Goal: Find specific page/section: Find specific page/section

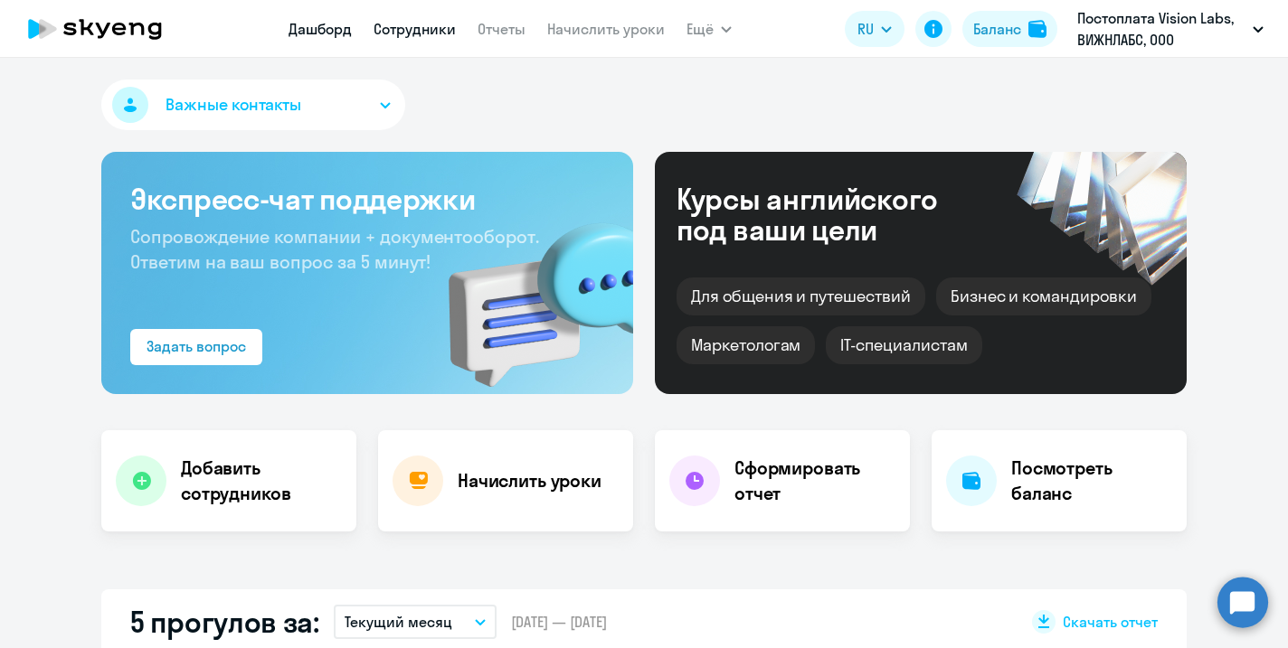
click at [426, 27] on link "Сотрудники" at bounding box center [415, 29] width 82 height 18
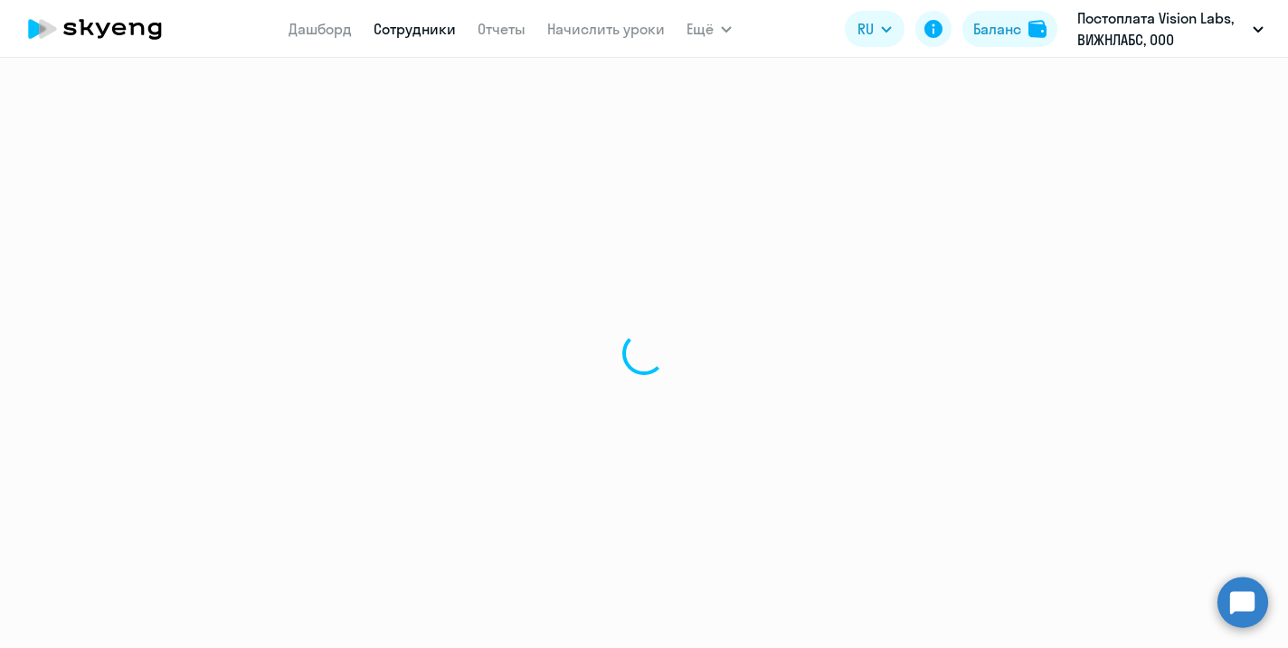
select select "30"
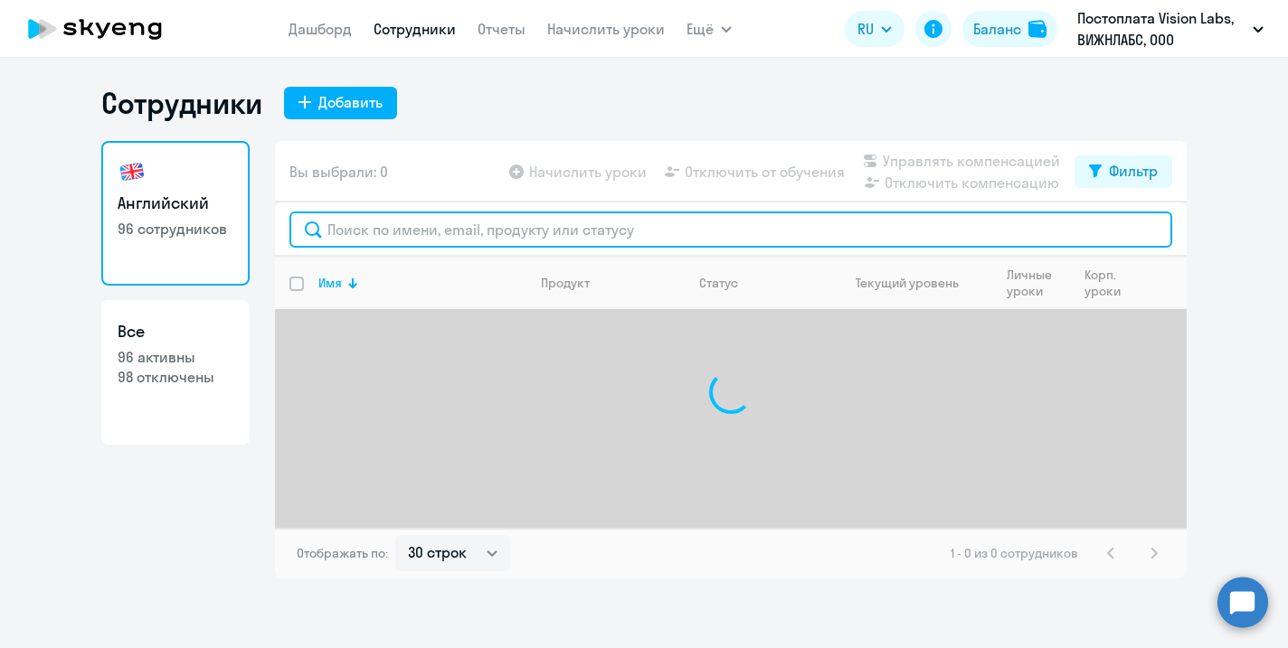
click at [500, 220] on input "text" at bounding box center [730, 230] width 883 height 36
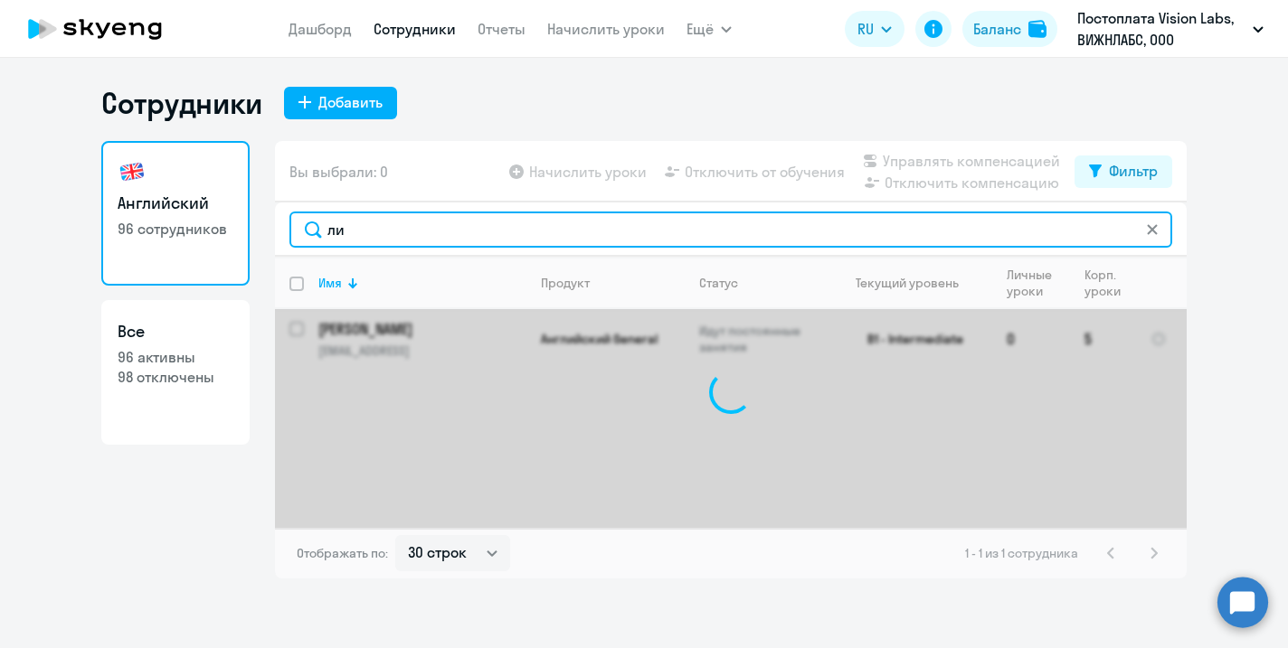
type input "л"
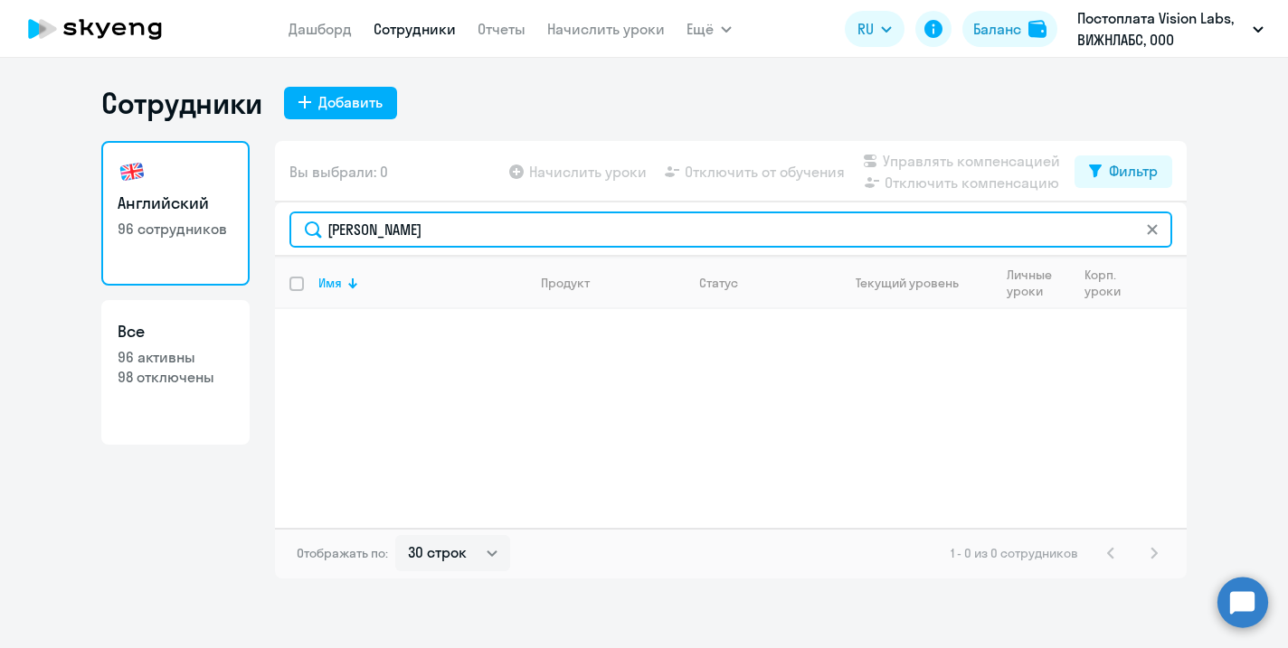
drag, startPoint x: 424, startPoint y: 230, endPoint x: 304, endPoint y: 236, distance: 120.5
click at [304, 236] on input "[PERSON_NAME]" at bounding box center [730, 230] width 883 height 36
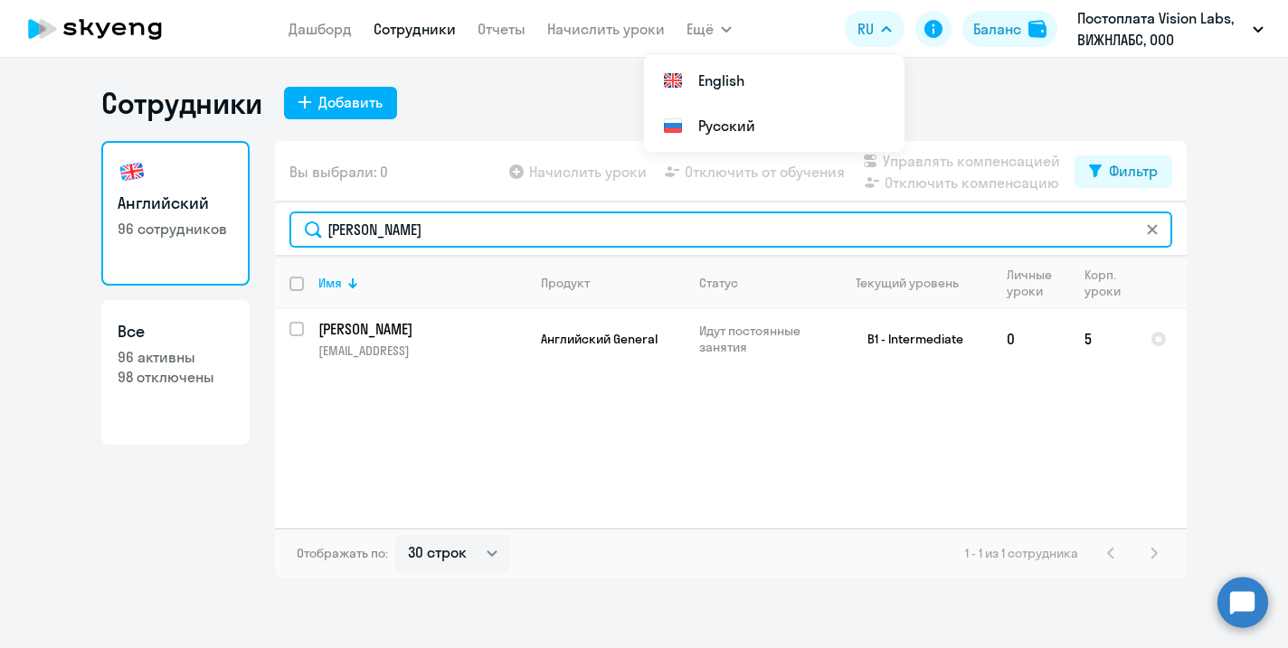
type input "[PERSON_NAME]"
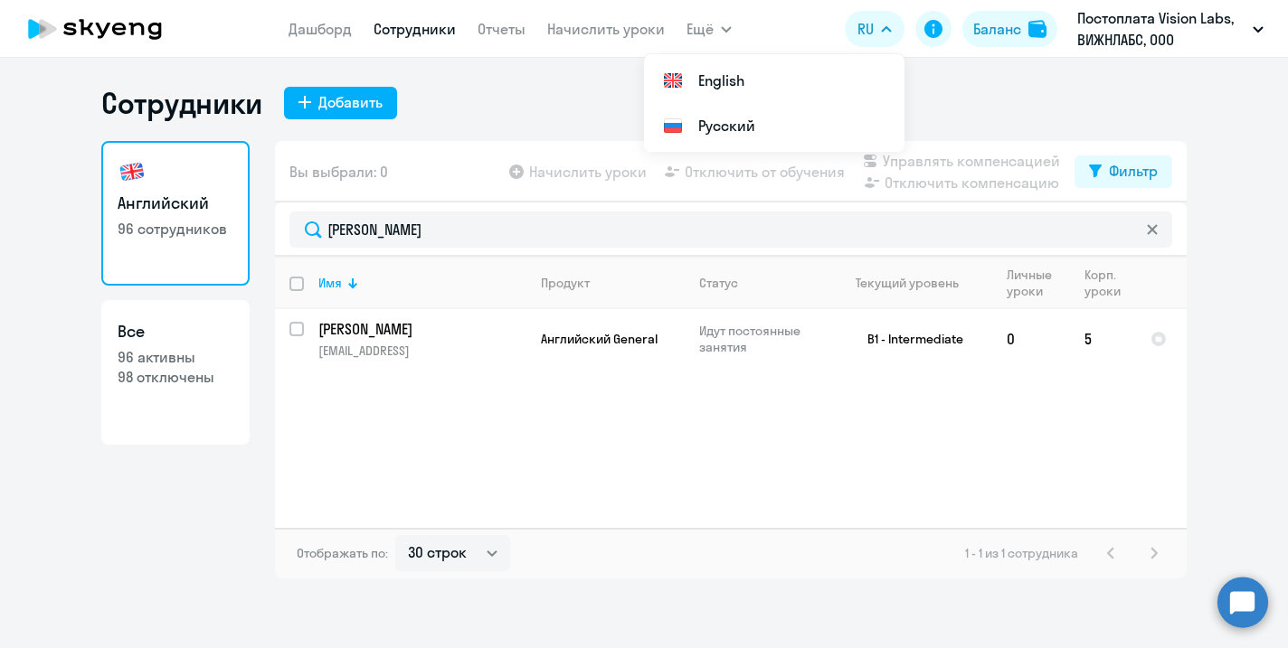
click at [1181, 87] on div "Сотрудники Добавить" at bounding box center [643, 103] width 1085 height 36
